Goal: Information Seeking & Learning: Learn about a topic

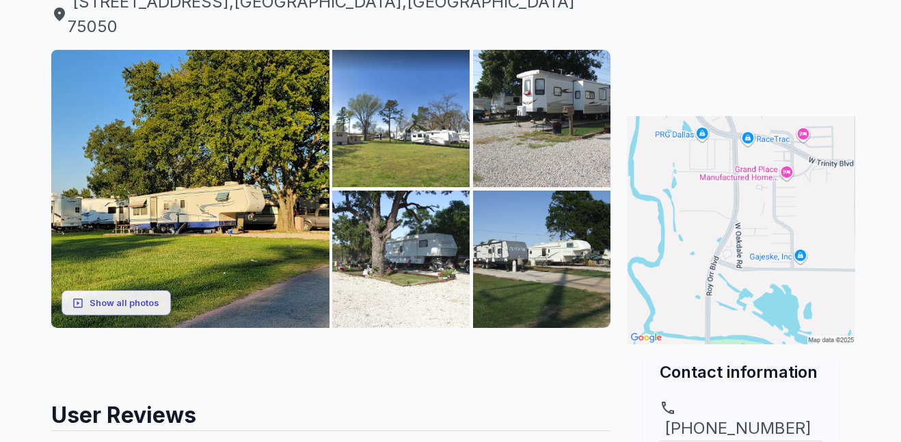
scroll to position [186, 0]
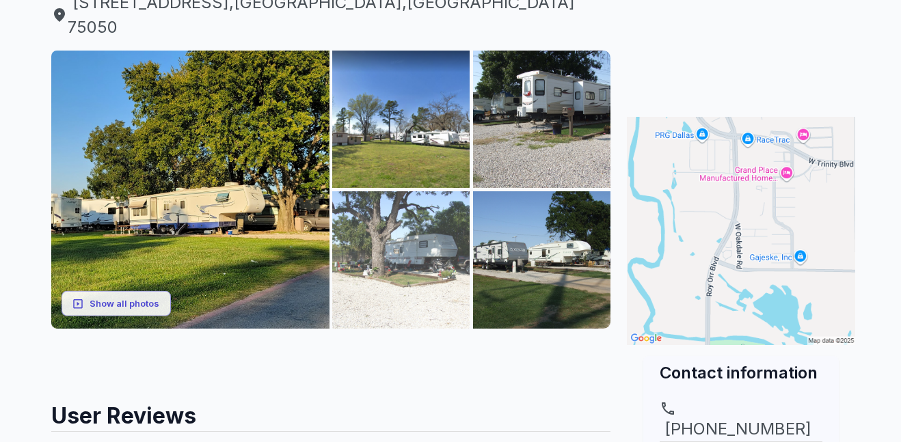
click at [420, 229] on img at bounding box center [400, 259] width 137 height 137
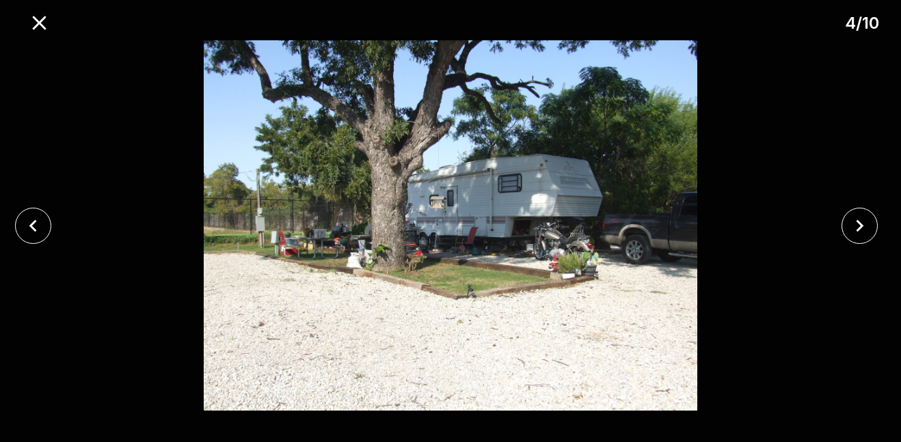
click at [892, 237] on div at bounding box center [863, 226] width 75 height 36
click at [867, 231] on icon "close" at bounding box center [860, 226] width 24 height 24
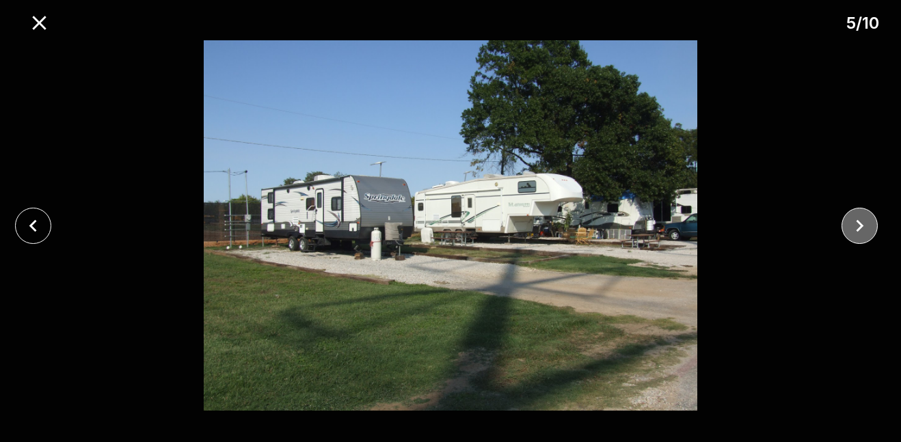
click at [857, 237] on icon "close" at bounding box center [860, 226] width 24 height 24
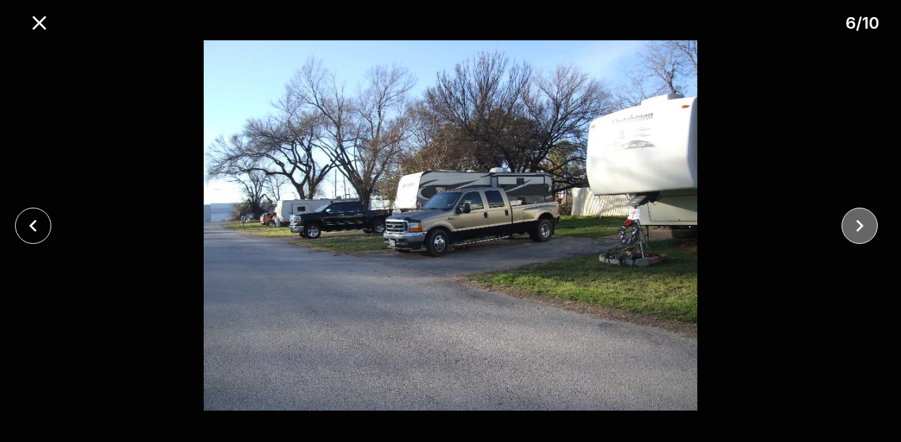
click at [861, 232] on icon "close" at bounding box center [860, 226] width 24 height 24
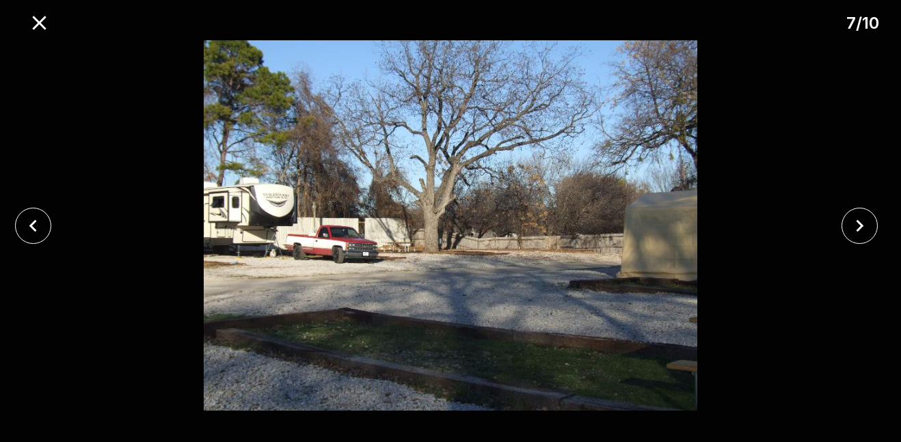
click at [49, 237] on div at bounding box center [37, 226] width 75 height 36
click at [48, 221] on button "close" at bounding box center [33, 226] width 36 height 36
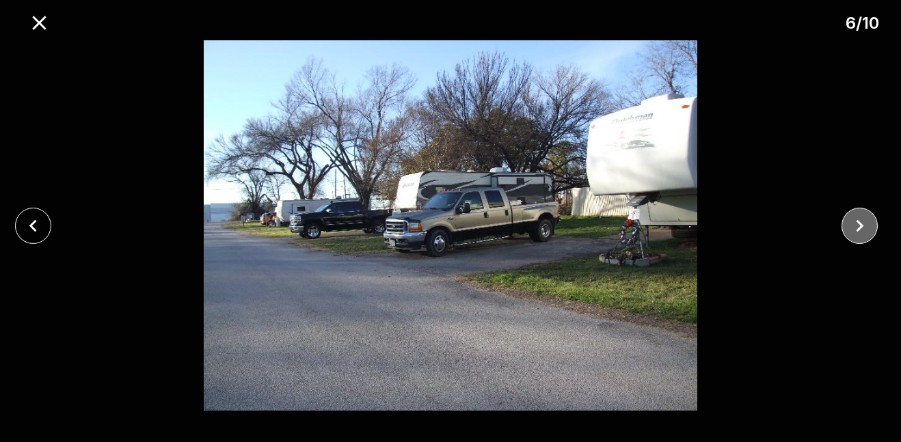
click at [864, 231] on icon "close" at bounding box center [860, 226] width 24 height 24
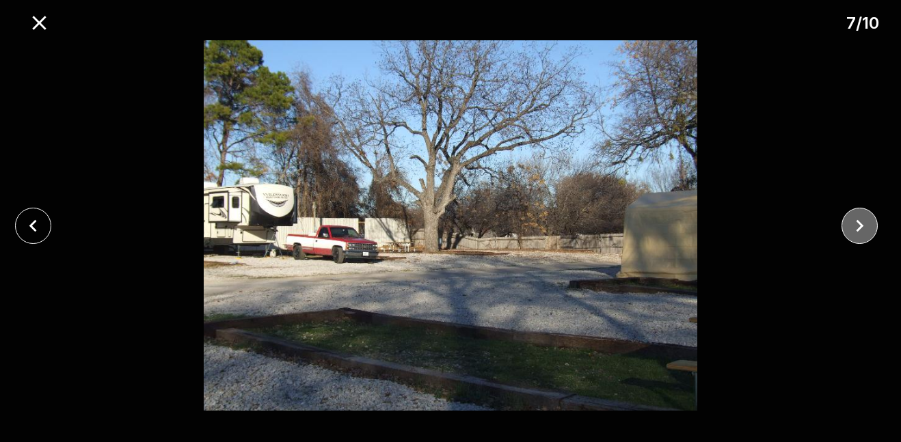
click at [864, 231] on icon "close" at bounding box center [860, 226] width 24 height 24
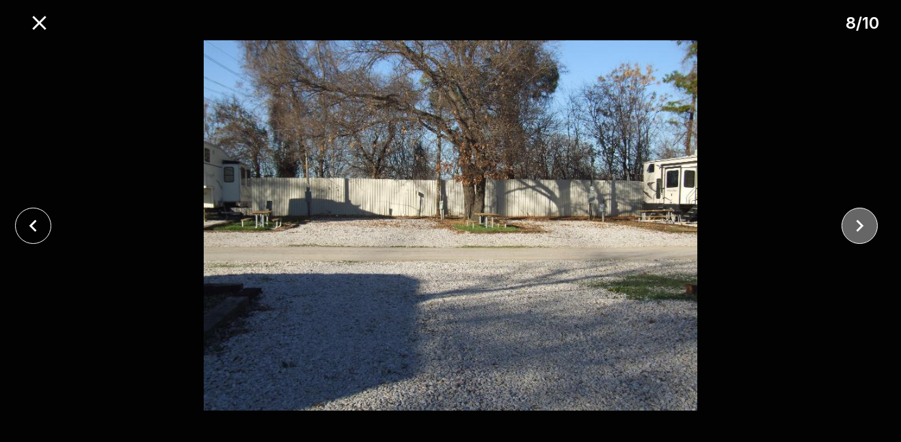
click at [864, 232] on icon "close" at bounding box center [860, 226] width 24 height 24
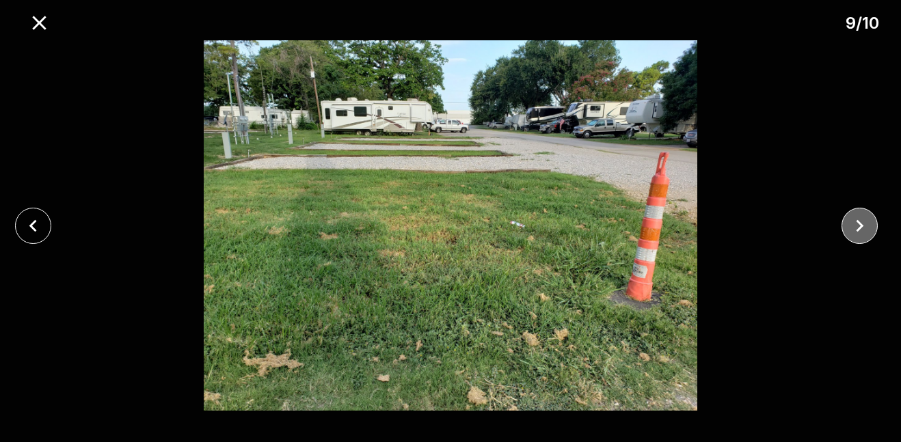
click at [866, 233] on icon "close" at bounding box center [860, 226] width 24 height 24
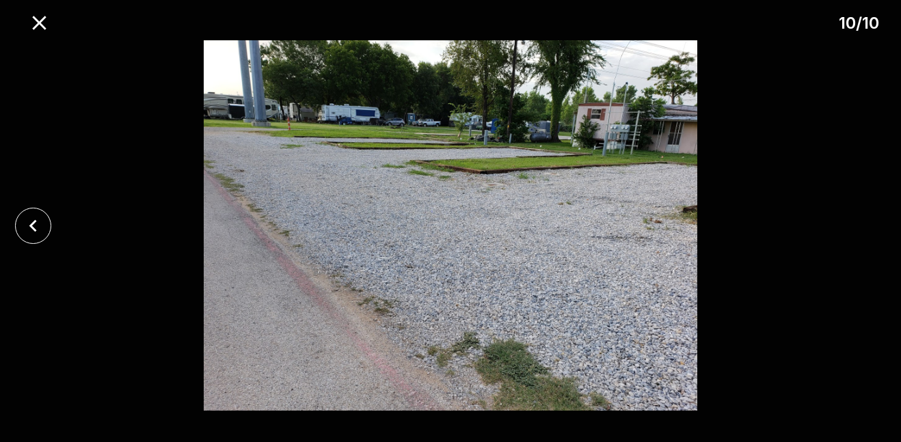
click at [51, 225] on div at bounding box center [37, 226] width 75 height 36
click at [38, 228] on icon "close" at bounding box center [33, 226] width 24 height 24
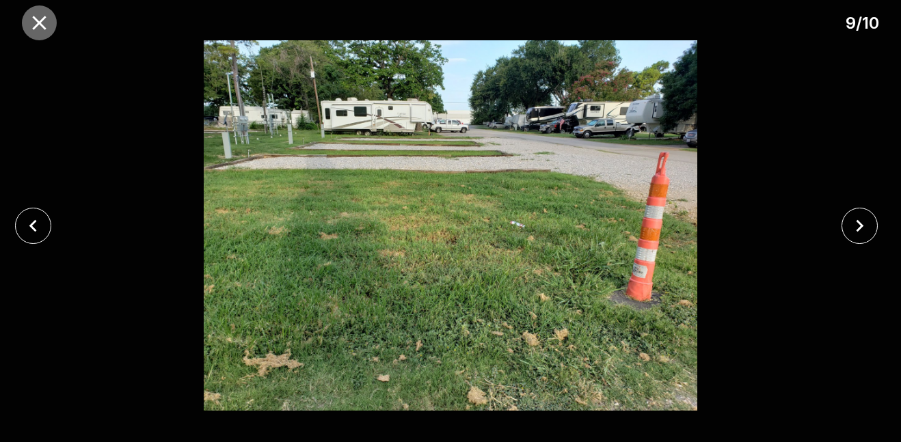
click at [29, 36] on button "close" at bounding box center [39, 22] width 35 height 35
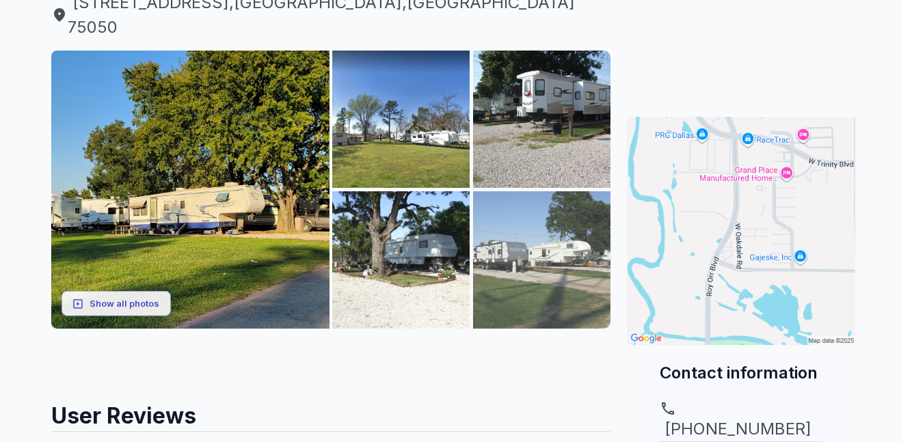
click at [568, 239] on img at bounding box center [541, 259] width 137 height 137
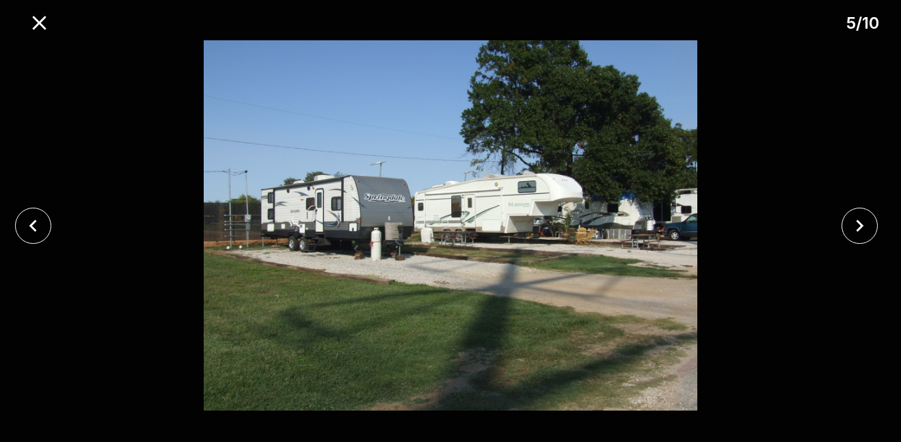
click at [845, 241] on div at bounding box center [863, 226] width 75 height 36
click at [858, 234] on icon "close" at bounding box center [860, 226] width 24 height 24
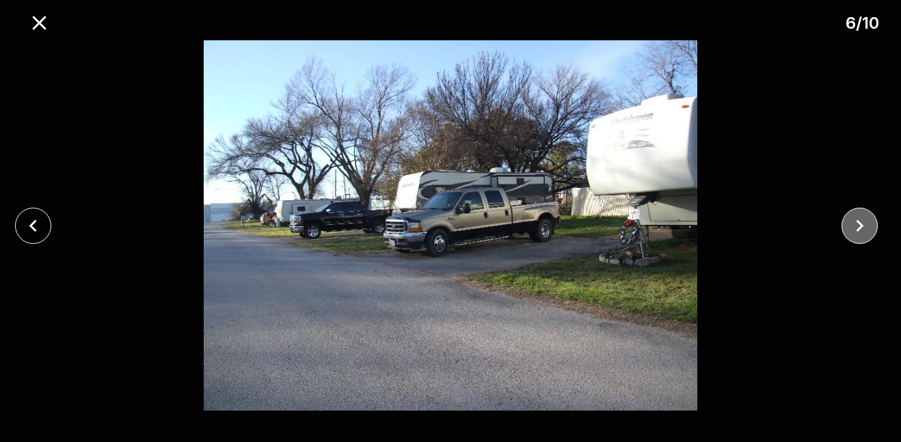
click at [861, 234] on icon "close" at bounding box center [860, 226] width 24 height 24
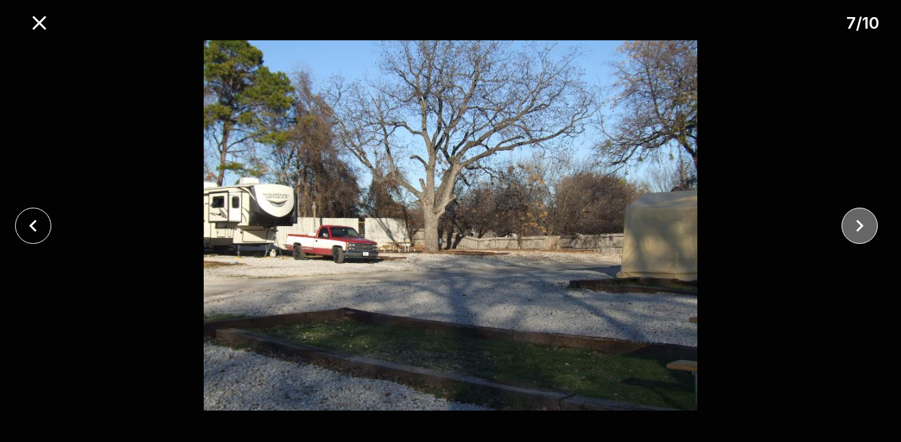
click at [866, 231] on icon "close" at bounding box center [860, 226] width 24 height 24
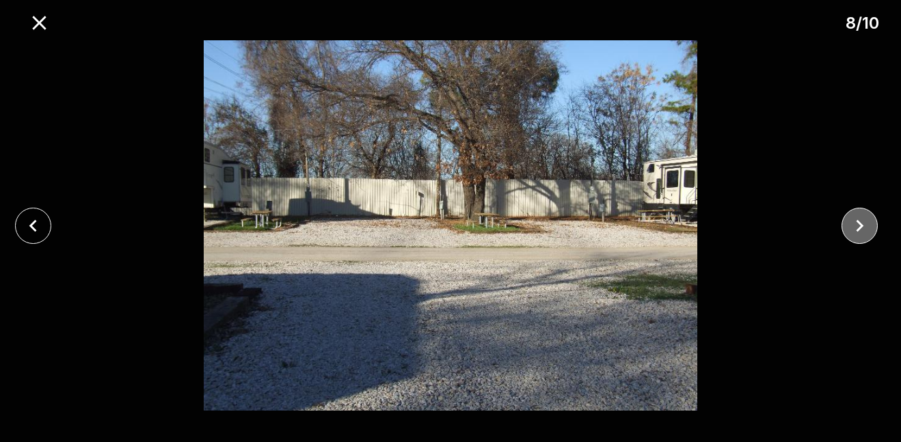
click at [862, 232] on icon "close" at bounding box center [860, 226] width 24 height 24
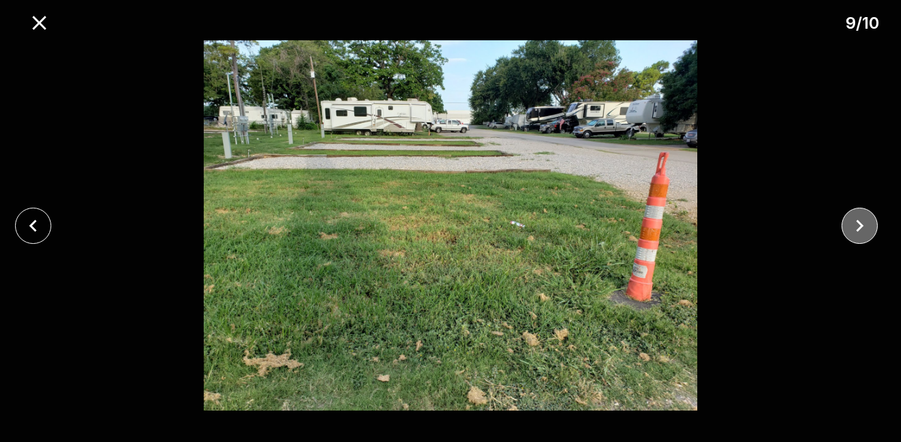
click at [866, 235] on icon "close" at bounding box center [860, 226] width 24 height 24
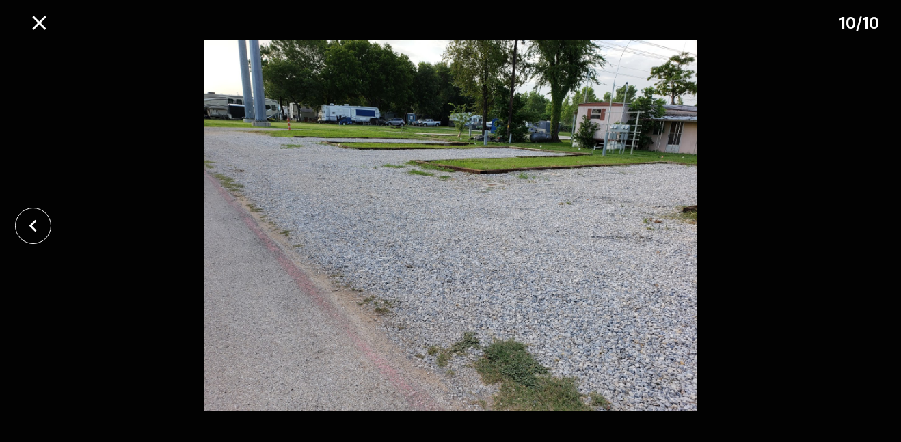
click at [867, 235] on div at bounding box center [450, 225] width 901 height 371
click at [867, 240] on div at bounding box center [450, 225] width 901 height 371
click at [35, 23] on icon "close" at bounding box center [39, 23] width 24 height 24
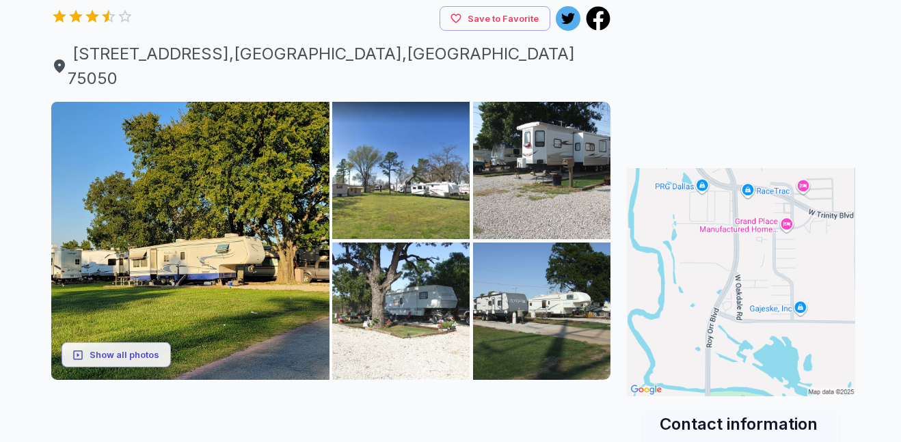
scroll to position [127, 0]
